Goal: Communication & Community: Answer question/provide support

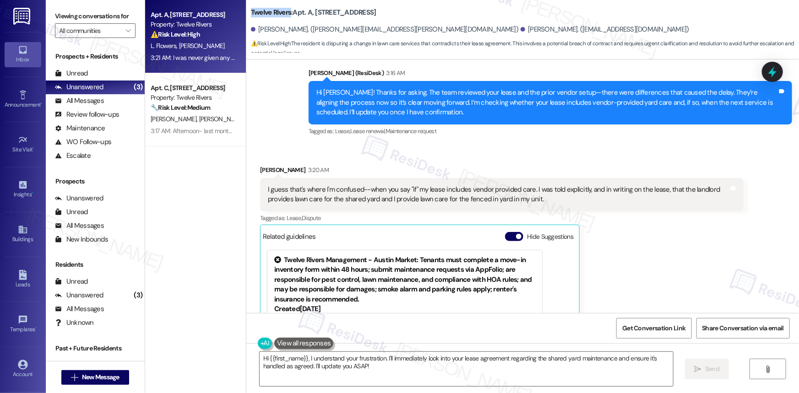
scroll to position [6359, 0]
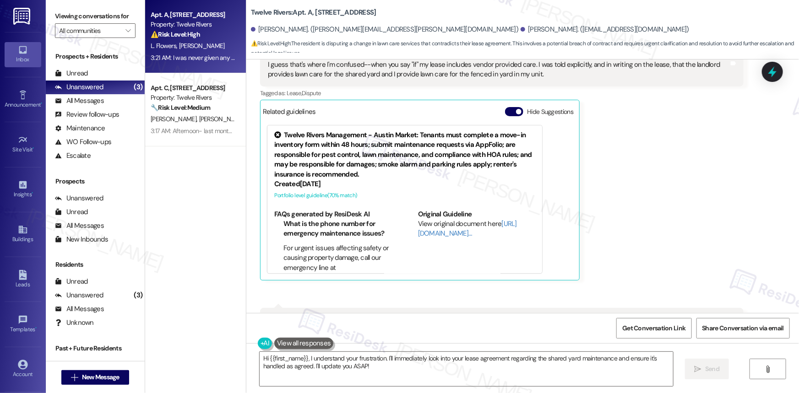
click at [422, 315] on div "I was never given any notice of this being changed from my original lease. So t…" at bounding box center [498, 325] width 461 height 20
click at [423, 315] on div "I was never given any notice of this being changed from my original lease. So t…" at bounding box center [498, 325] width 461 height 20
copy div "I was never given any notice of this being changed from my original lease. So t…"
click at [623, 362] on textarea "Hi {{first_name}}, I understand your frustration. I'll immediately look into yo…" at bounding box center [465, 369] width 413 height 34
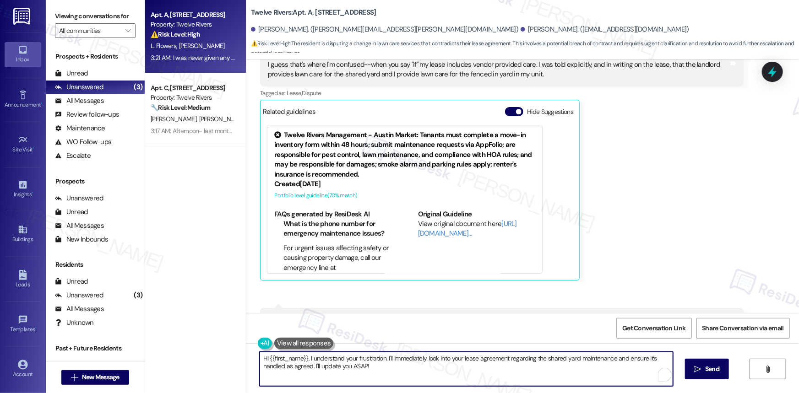
click at [345, 360] on textarea "Hi {{first_name}}, I understand your frustration. I'll immediately look into yo…" at bounding box center [465, 369] width 413 height 34
click at [421, 367] on textarea "Hi {{first_name}}, I understand your frustration. I'll immediately look into yo…" at bounding box center [465, 369] width 413 height 34
click at [386, 366] on textarea "Hi {{first_name}}, I understand your frustration. I'll immediately look into yo…" at bounding box center [465, 369] width 413 height 34
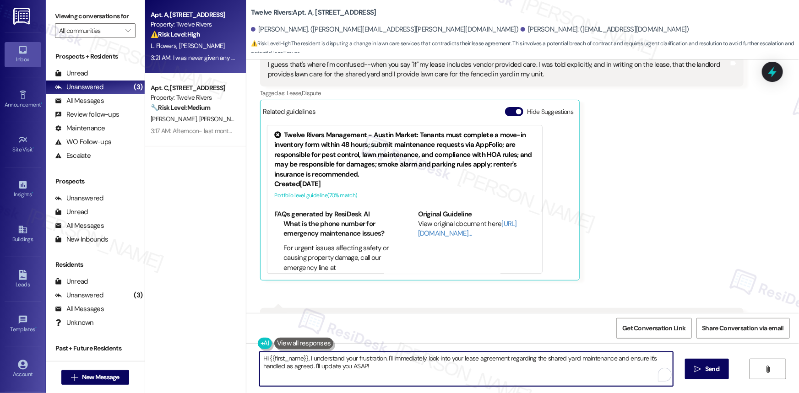
click at [386, 366] on textarea "Hi {{first_name}}, I understand your frustration. I'll immediately look into yo…" at bounding box center [465, 369] width 413 height 34
paste textarea "Thanks for your message! I understand where you're coming from. I’ve gone ahead…"
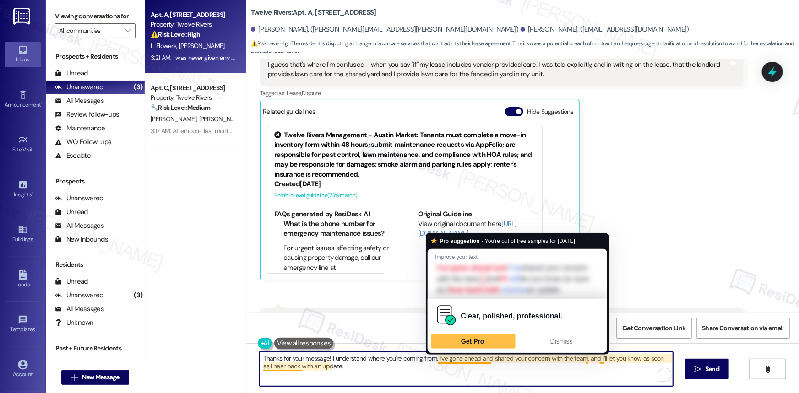
click at [448, 357] on textarea "Thanks for your message! I understand where you're coming from. I’ve gone ahead…" at bounding box center [465, 369] width 413 height 34
drag, startPoint x: 448, startPoint y: 357, endPoint x: 478, endPoint y: 358, distance: 30.2
click at [478, 358] on textarea "Thanks for your message! I understand where you're coming from. I’ve gone ahead…" at bounding box center [465, 369] width 413 height 34
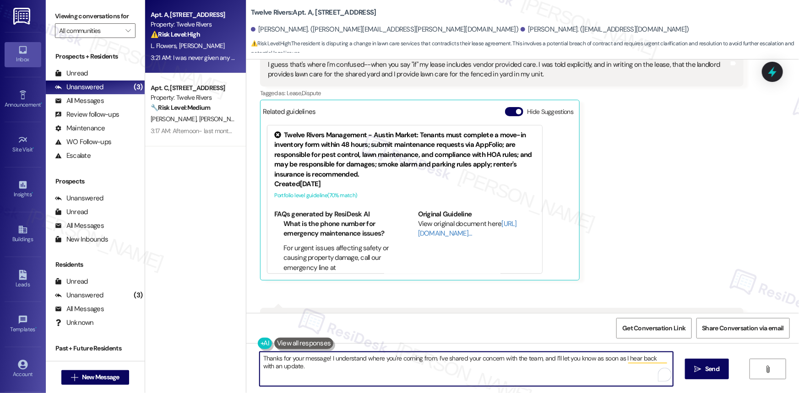
click at [335, 368] on textarea "Thanks for your message! I understand where you're coming from. I’ve shared you…" at bounding box center [465, 369] width 413 height 34
type textarea "Thanks for your message! I understand where you're coming from. I’ve shared you…"
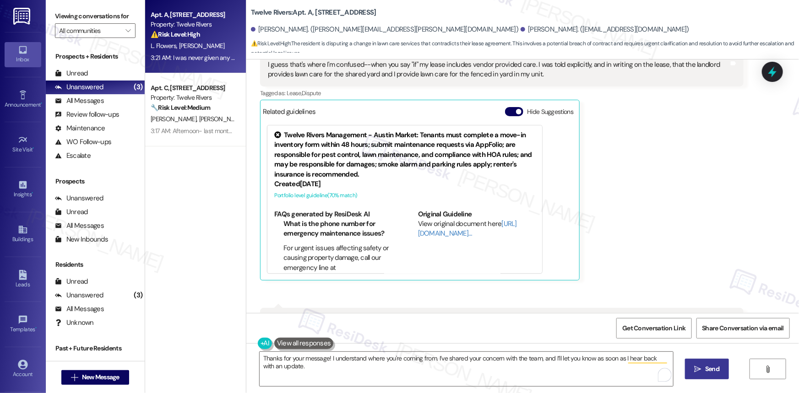
click at [711, 366] on span "Send" at bounding box center [712, 369] width 14 height 10
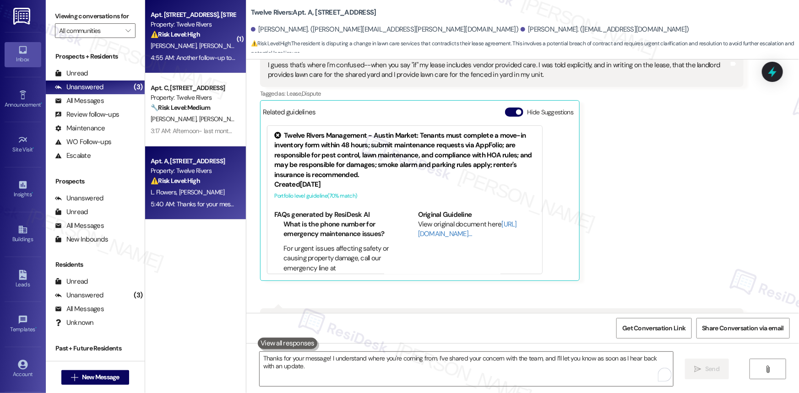
click at [193, 36] on strong "⚠️ Risk Level: High" at bounding box center [175, 34] width 49 height 8
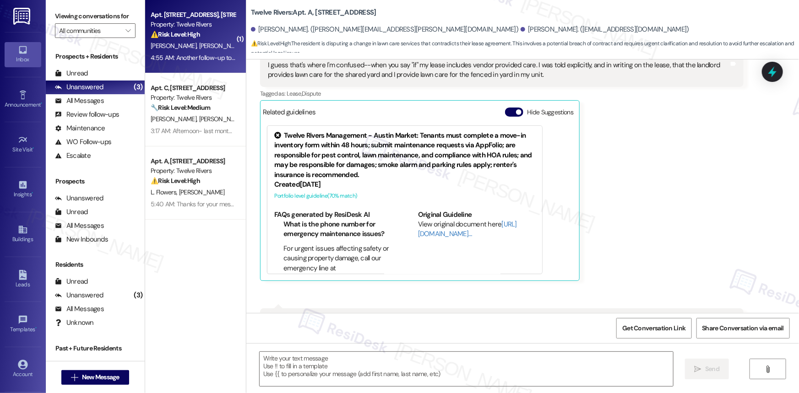
type textarea "Fetching suggested responses. Please feel free to read through the conversation…"
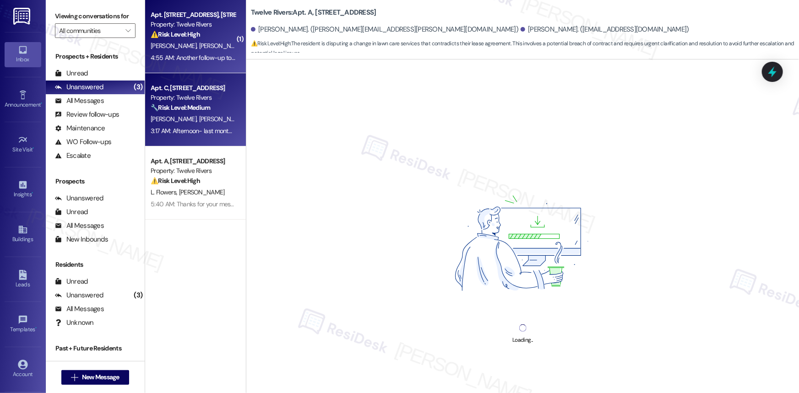
click at [194, 109] on strong "🔧 Risk Level: Medium" at bounding box center [180, 107] width 59 height 8
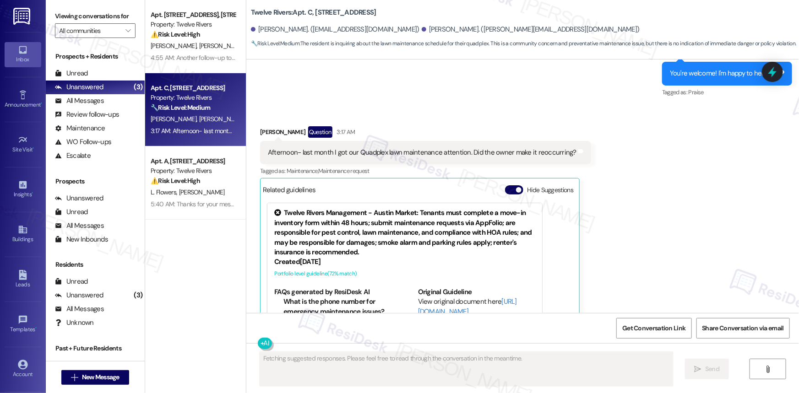
scroll to position [727, 0]
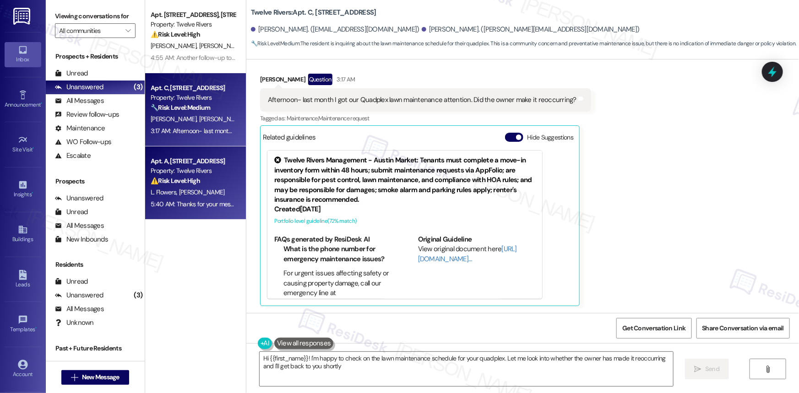
type textarea "Hi {{first_name}}! I'm happy to check on the lawn maintenance schedule for your…"
click at [201, 173] on div "Property: Twelve Rivers" at bounding box center [193, 171] width 85 height 10
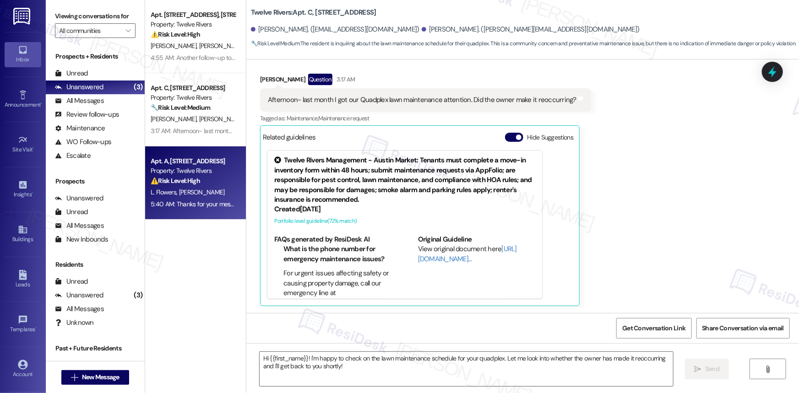
type textarea "Fetching suggested responses. Please feel free to read through the conversation…"
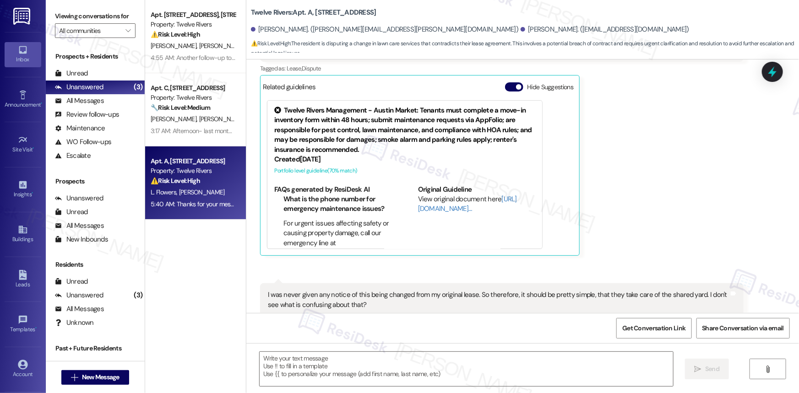
type textarea "Fetching suggested responses. Please feel free to read through the conversation…"
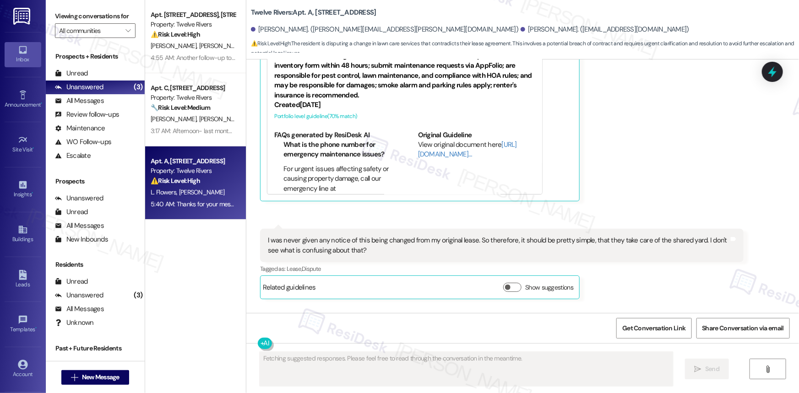
scroll to position [6446, 0]
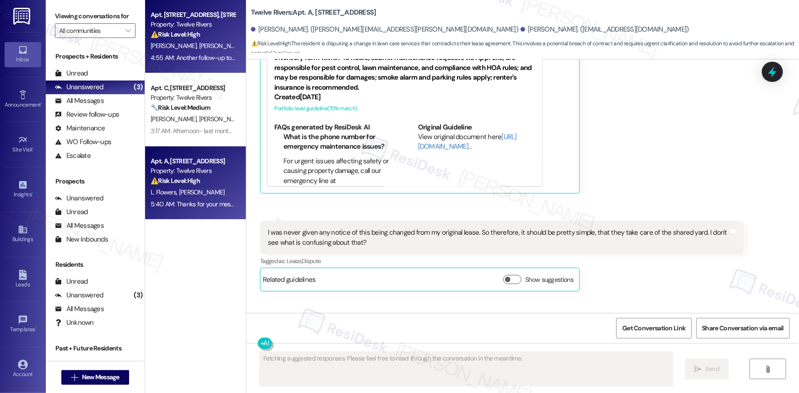
click at [175, 39] on div "Apt. [STREET_ADDRESS], [STREET_ADDRESS] Property: Twelve Rivers ⚠️ Risk Level: …" at bounding box center [193, 24] width 86 height 31
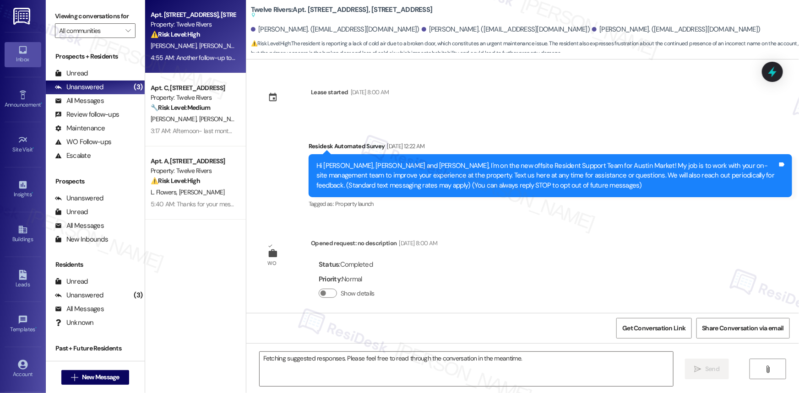
scroll to position [10270, 0]
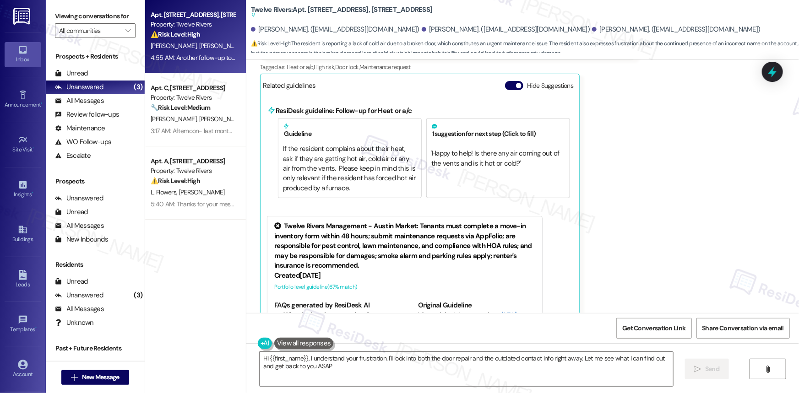
type textarea "Hi {{first_name}}, I understand your frustration. I'll look into both the door …"
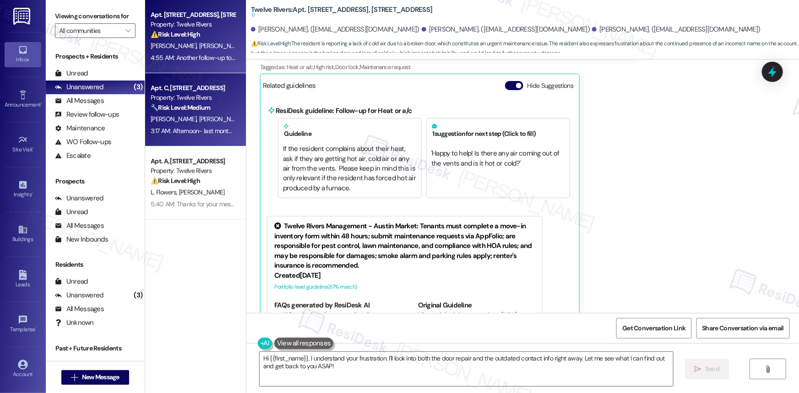
click at [159, 88] on div "Apt. C, [STREET_ADDRESS]" at bounding box center [193, 88] width 85 height 10
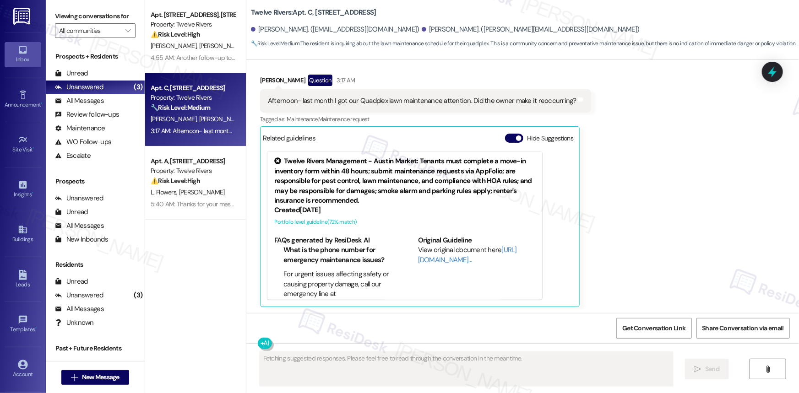
scroll to position [726, 0]
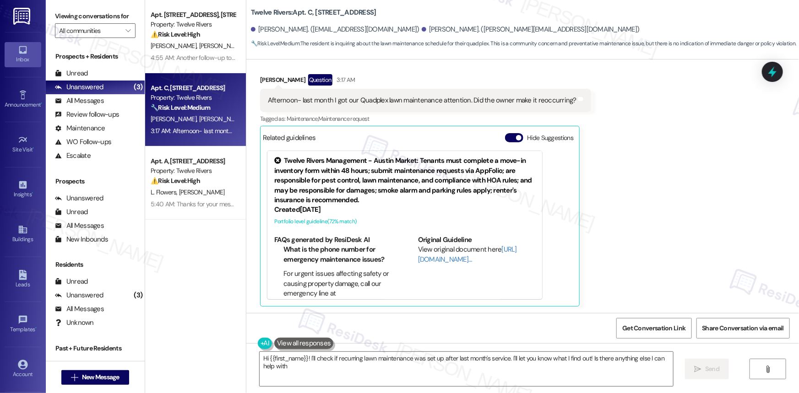
type textarea "Hi {{first_name}}! I'll check if recurring lawn maintenance was set up after la…"
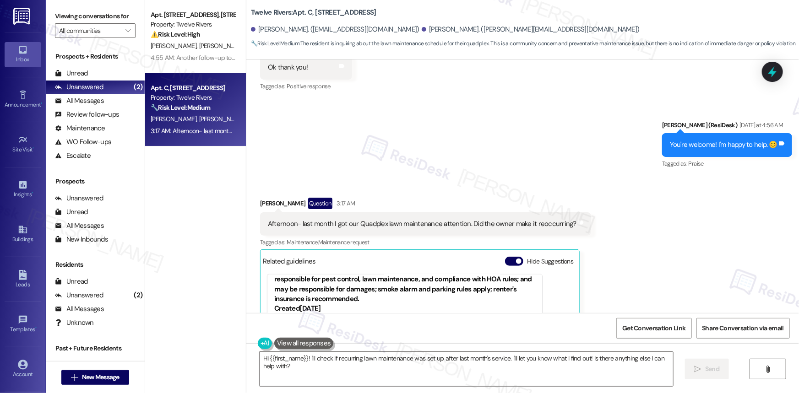
scroll to position [602, 0]
click at [379, 222] on div "Afternoon- last month I got our Quadplex lawn maintenance attention. Did the ow…" at bounding box center [422, 225] width 308 height 10
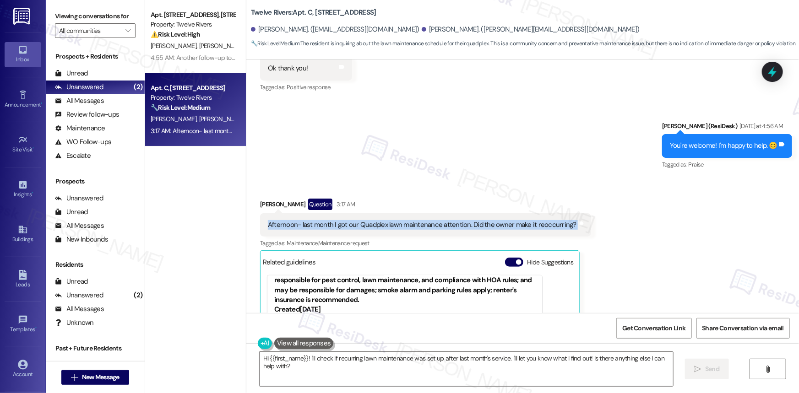
click at [379, 222] on div "Afternoon- last month I got our Quadplex lawn maintenance attention. Did the ow…" at bounding box center [422, 225] width 308 height 10
copy div "Afternoon- last month I got our Quadplex lawn maintenance attention. Did the ow…"
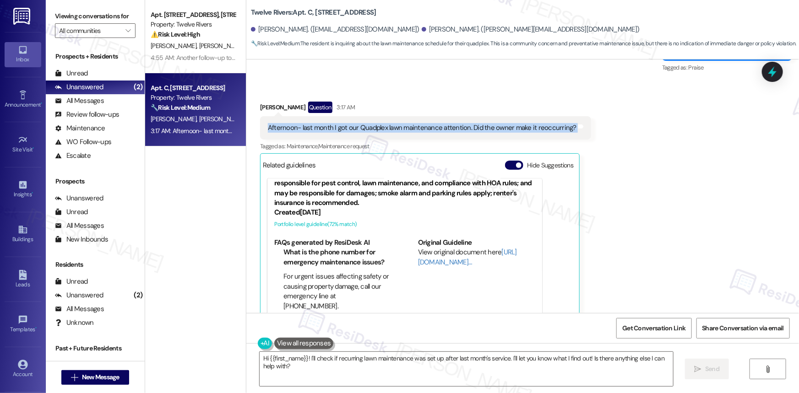
scroll to position [727, 0]
